Goal: Information Seeking & Learning: Learn about a topic

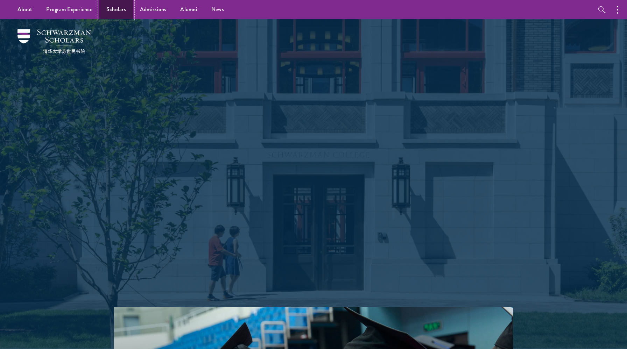
click at [124, 8] on link "Scholars" at bounding box center [116, 9] width 34 height 19
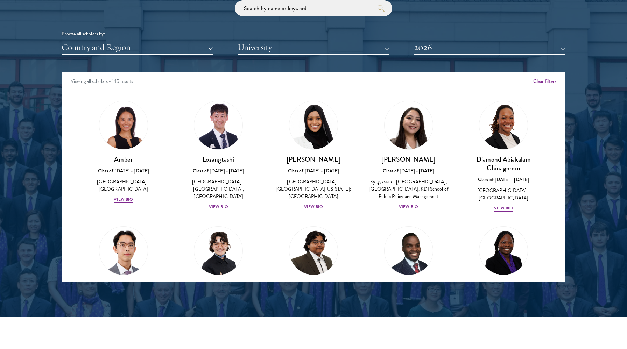
scroll to position [862, 0]
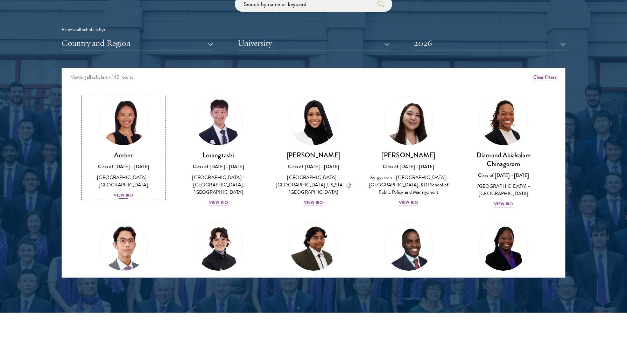
click at [127, 192] on div "View Bio" at bounding box center [123, 195] width 19 height 7
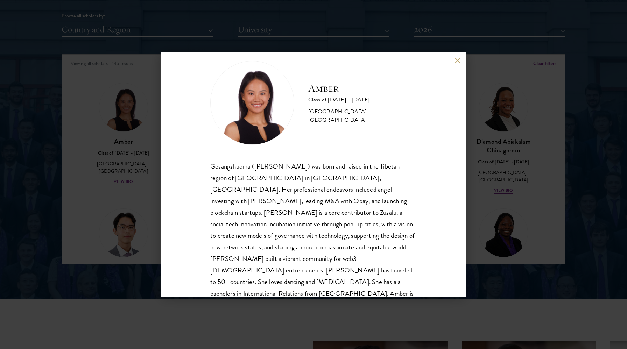
scroll to position [877, 0]
click at [456, 62] on button at bounding box center [458, 60] width 6 height 6
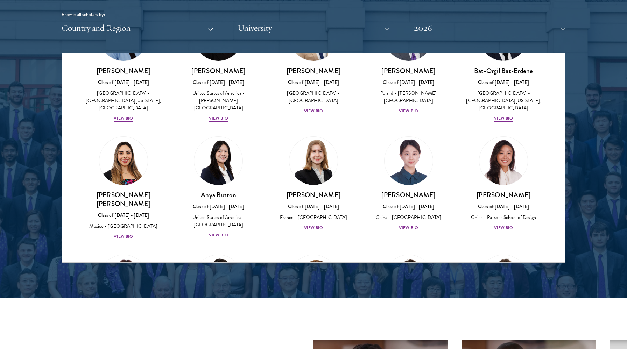
scroll to position [444, 0]
click at [220, 232] on div "View Bio" at bounding box center [218, 235] width 19 height 7
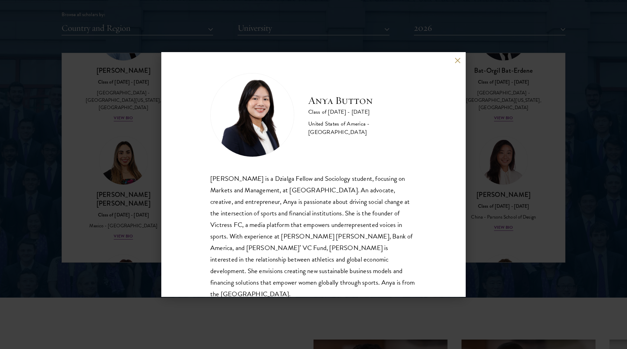
scroll to position [1, 0]
click at [455, 64] on div "Anya Button Class of 2025 - 2026 United States of America - Duke University Any…" at bounding box center [313, 174] width 305 height 245
click at [459, 57] on button at bounding box center [458, 60] width 6 height 6
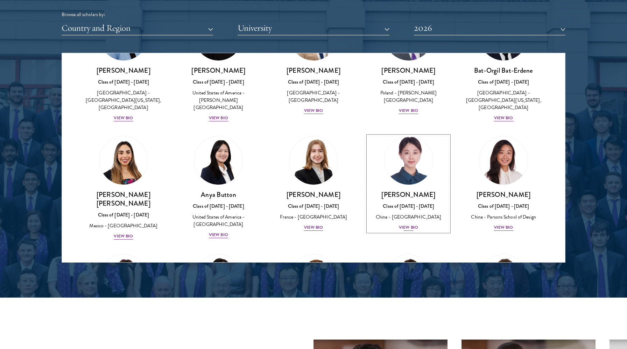
click at [402, 224] on div "View Bio" at bounding box center [408, 227] width 19 height 7
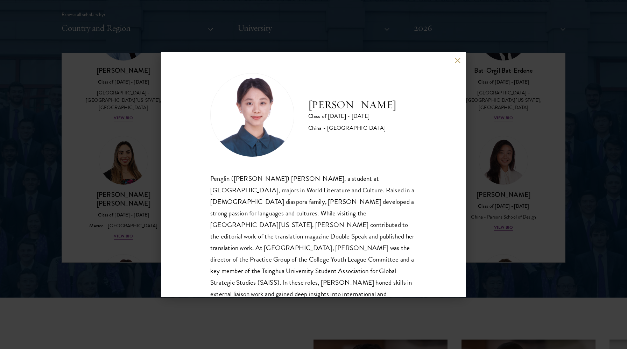
click at [457, 62] on button at bounding box center [458, 60] width 6 height 6
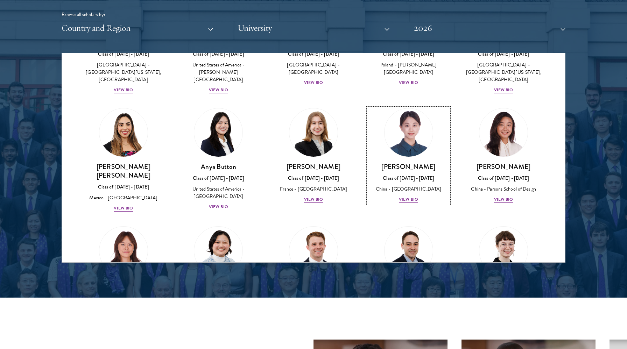
scroll to position [473, 0]
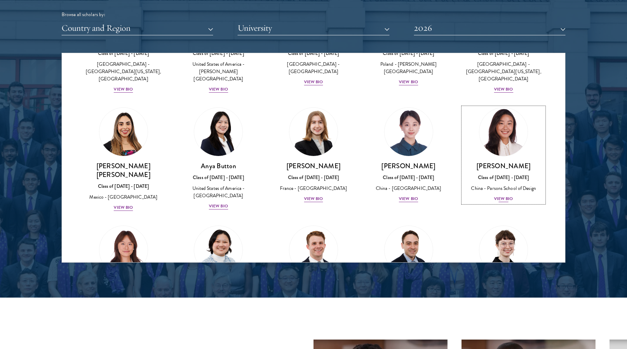
click at [504, 187] on div "Melinda Chen Class of 2025 - 2026 China - Parsons School of Design View Bio" at bounding box center [503, 182] width 81 height 41
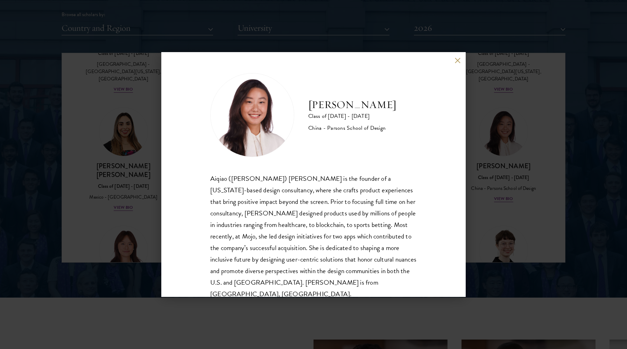
click at [460, 58] on button at bounding box center [458, 60] width 6 height 6
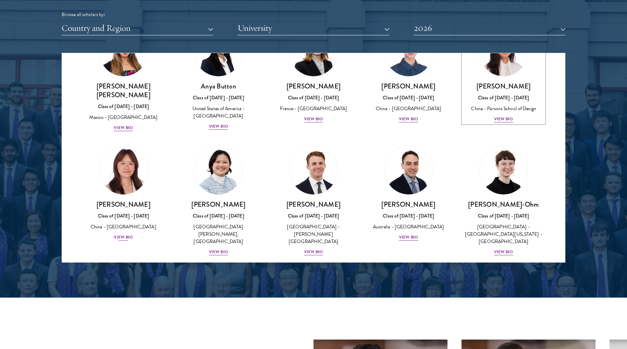
scroll to position [557, 0]
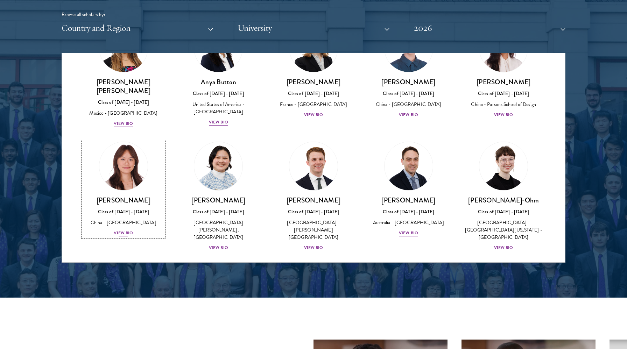
click at [127, 230] on div "View Bio" at bounding box center [123, 233] width 19 height 7
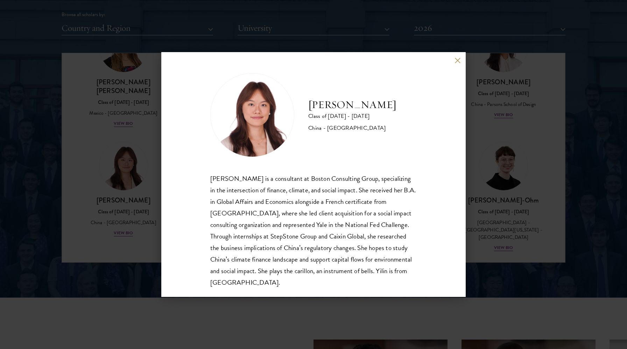
click at [455, 60] on button at bounding box center [458, 60] width 6 height 6
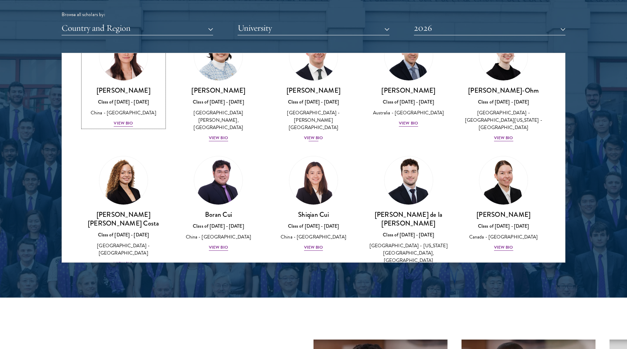
scroll to position [667, 0]
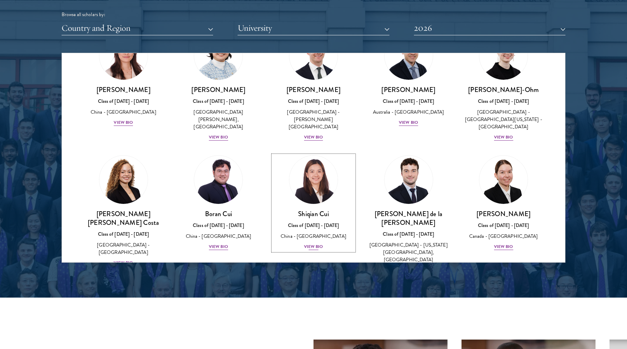
click at [317, 244] on div "View Bio" at bounding box center [313, 247] width 19 height 7
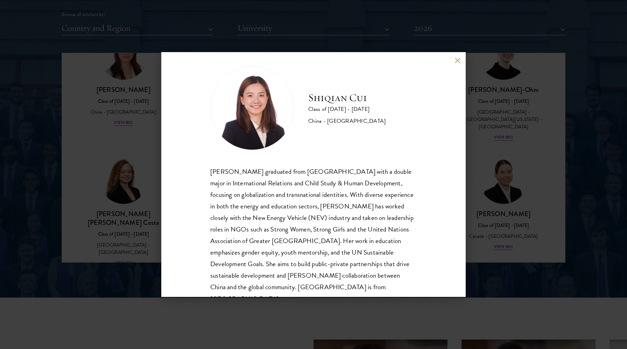
scroll to position [6, 0]
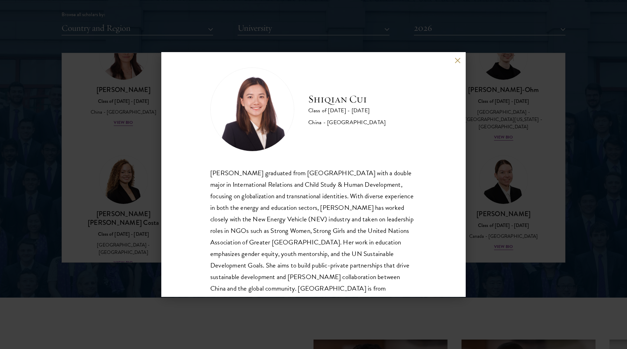
click at [457, 57] on div "Shiqian Cui Class of 2025 - 2026 China - Tufts University Shiqian Cui graduated…" at bounding box center [313, 174] width 305 height 245
click at [457, 60] on button at bounding box center [458, 60] width 6 height 6
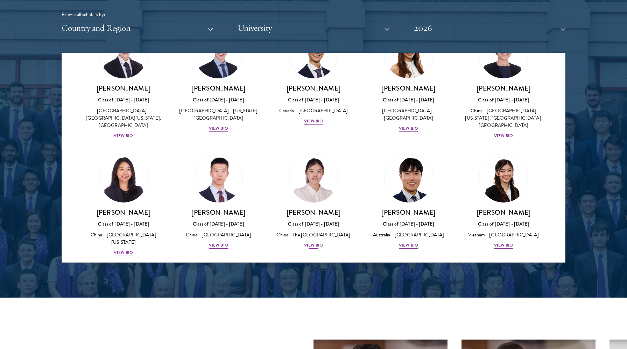
scroll to position [1826, 0]
click at [315, 243] on div "View Bio" at bounding box center [313, 246] width 19 height 7
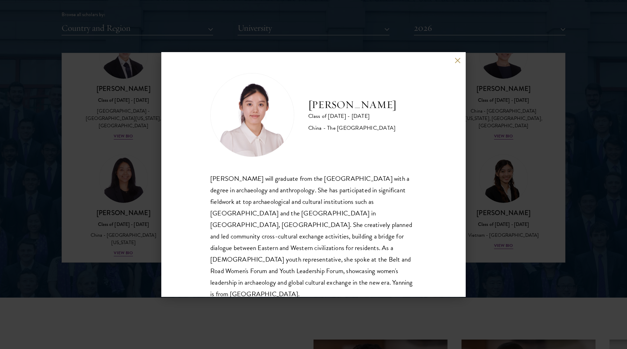
click at [456, 60] on button at bounding box center [458, 60] width 6 height 6
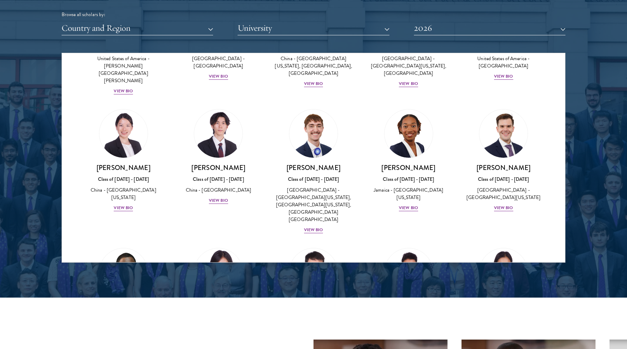
scroll to position [3239, 0]
click at [504, 336] on div "View Bio" at bounding box center [503, 339] width 19 height 7
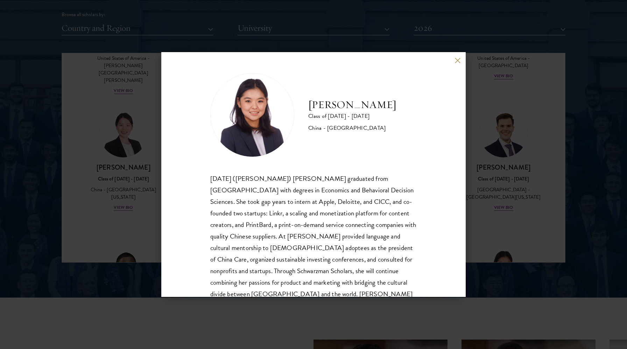
click at [459, 62] on button at bounding box center [458, 60] width 6 height 6
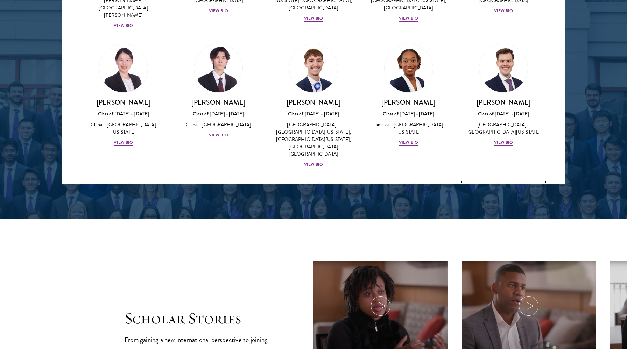
scroll to position [3221, 0]
